Goal: Task Accomplishment & Management: Manage account settings

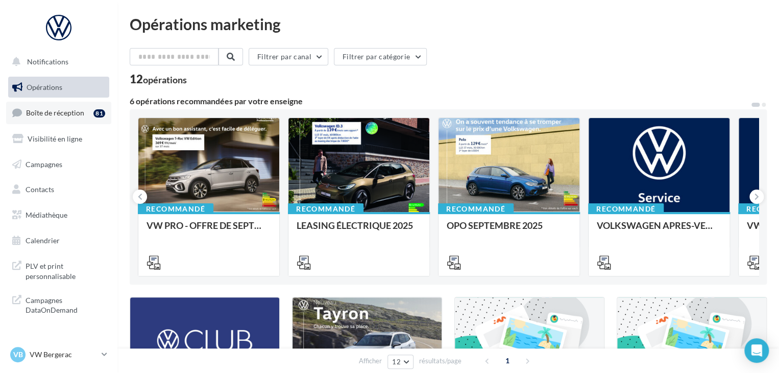
click at [92, 120] on link "Boîte de réception 81" at bounding box center [58, 113] width 105 height 22
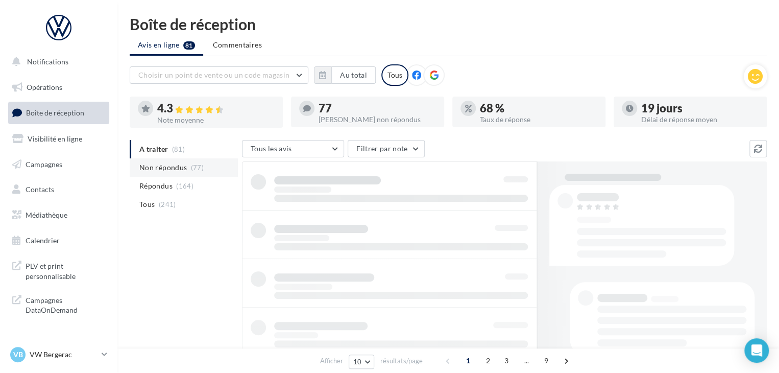
click at [163, 170] on span "Non répondus" at bounding box center [162, 167] width 47 height 10
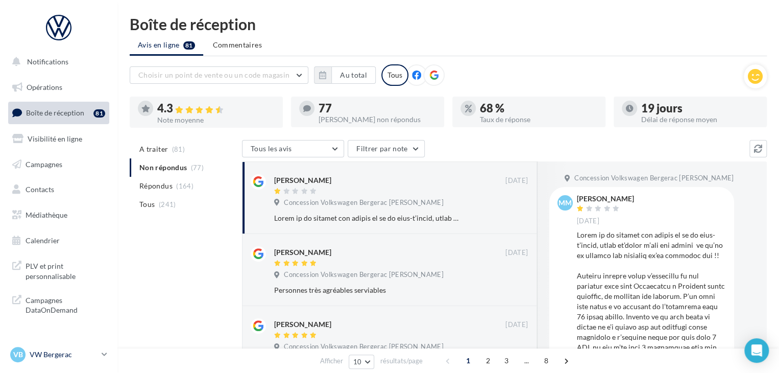
click at [91, 351] on p "VW Bergerac" at bounding box center [64, 354] width 68 height 10
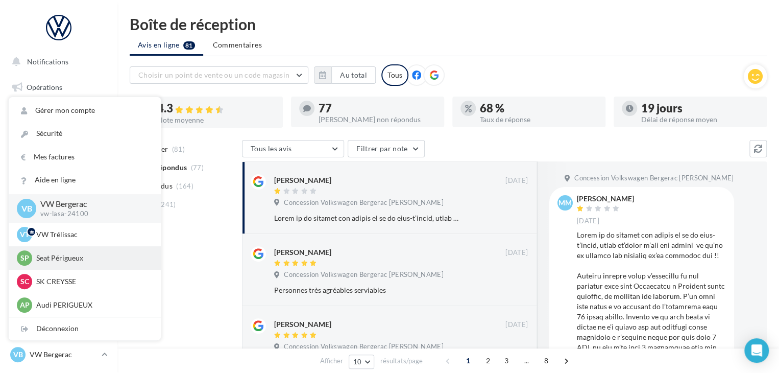
scroll to position [23, 0]
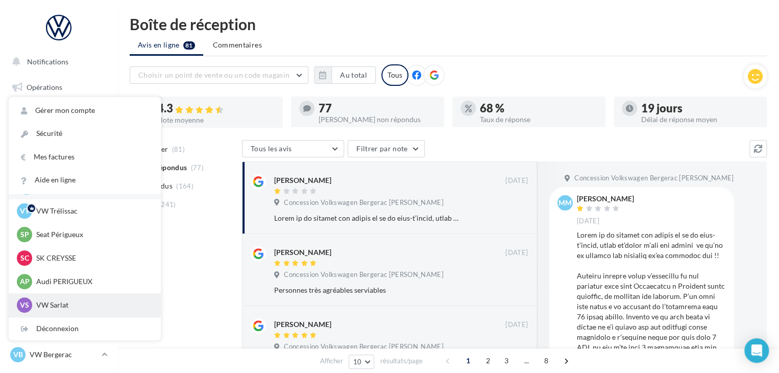
click at [82, 302] on p "VW Sarlat" at bounding box center [92, 305] width 112 height 10
